Goal: Navigation & Orientation: Find specific page/section

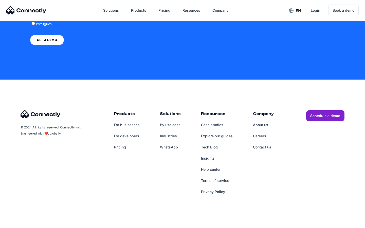
scroll to position [1476, 0]
